Goal: Understand process/instructions: Learn how to perform a task or action

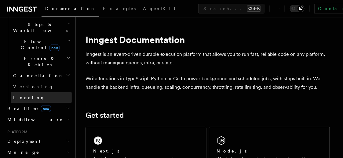
scroll to position [190, 0]
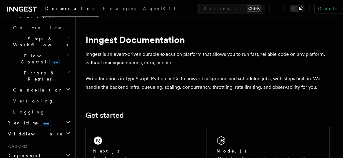
click at [60, 151] on h2 "Deployment" at bounding box center [38, 156] width 67 height 11
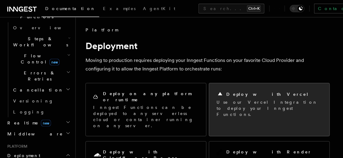
click at [255, 92] on h2 "Deploy with Vercel" at bounding box center [267, 94] width 82 height 6
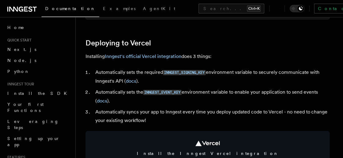
scroll to position [272, 0]
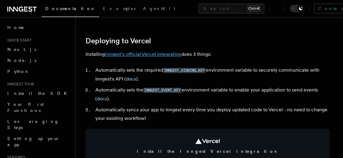
click at [153, 53] on link "Inngest's official Vercel integration" at bounding box center [143, 55] width 77 height 6
click at [154, 54] on link "Inngest's official Vercel integration" at bounding box center [143, 55] width 77 height 6
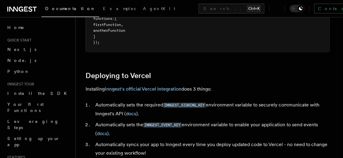
scroll to position [230, 0]
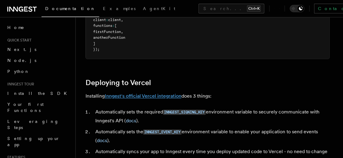
click at [159, 96] on link "Inngest's official Vercel integration" at bounding box center [143, 96] width 77 height 6
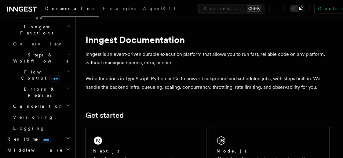
scroll to position [243, 0]
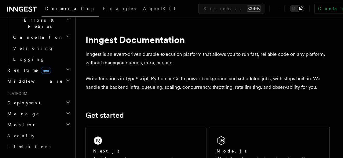
click at [60, 98] on h2 "Deployment" at bounding box center [38, 103] width 67 height 11
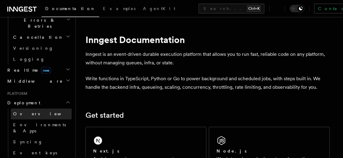
click at [48, 109] on link "Overview" at bounding box center [41, 114] width 61 height 11
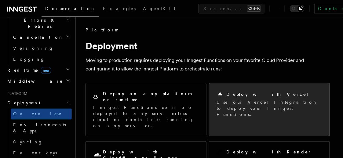
click at [290, 97] on div "Deploy with Vercel" at bounding box center [270, 94] width 106 height 7
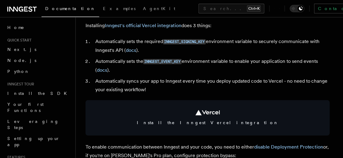
scroll to position [282, 0]
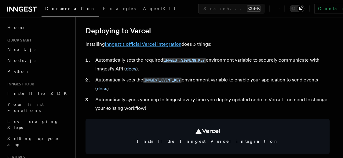
click at [158, 45] on link "Inngest's official Vercel integration" at bounding box center [143, 45] width 77 height 6
